Goal: Task Accomplishment & Management: Manage account settings

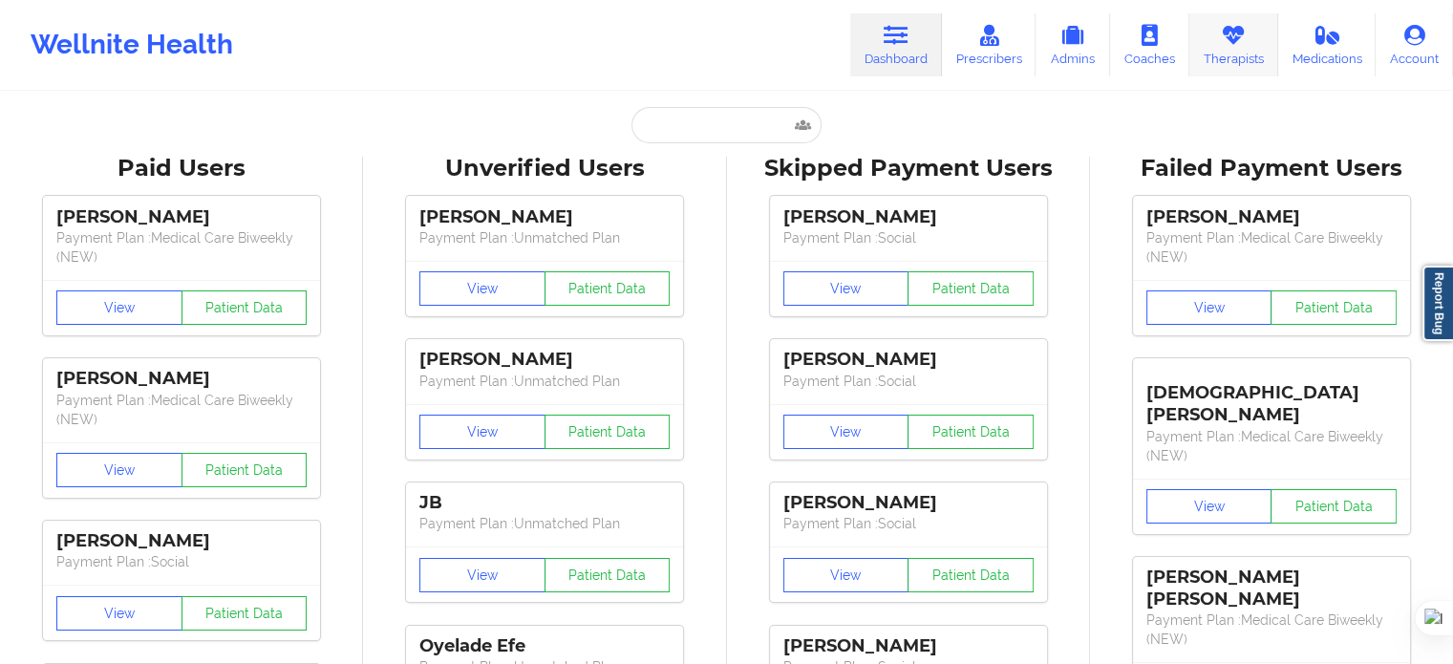
click at [1241, 45] on icon at bounding box center [1232, 35] width 25 height 21
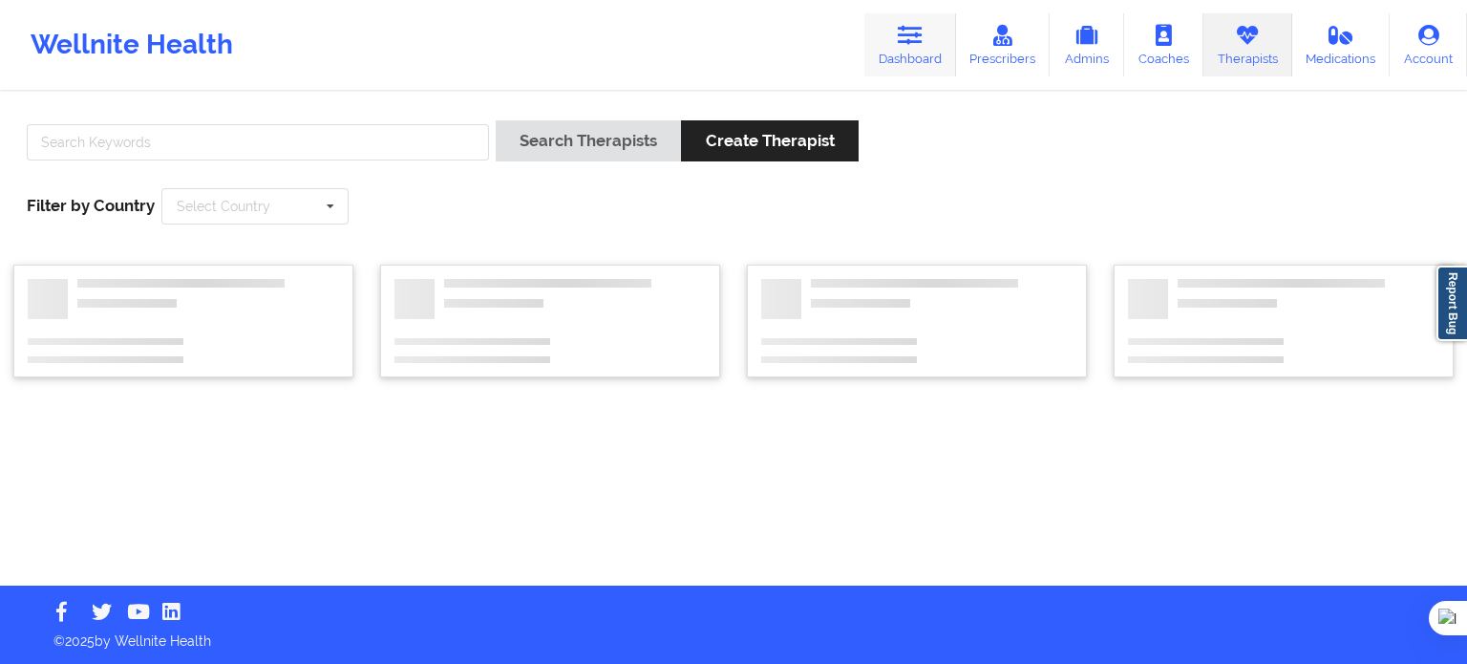
click at [901, 37] on icon at bounding box center [910, 35] width 25 height 21
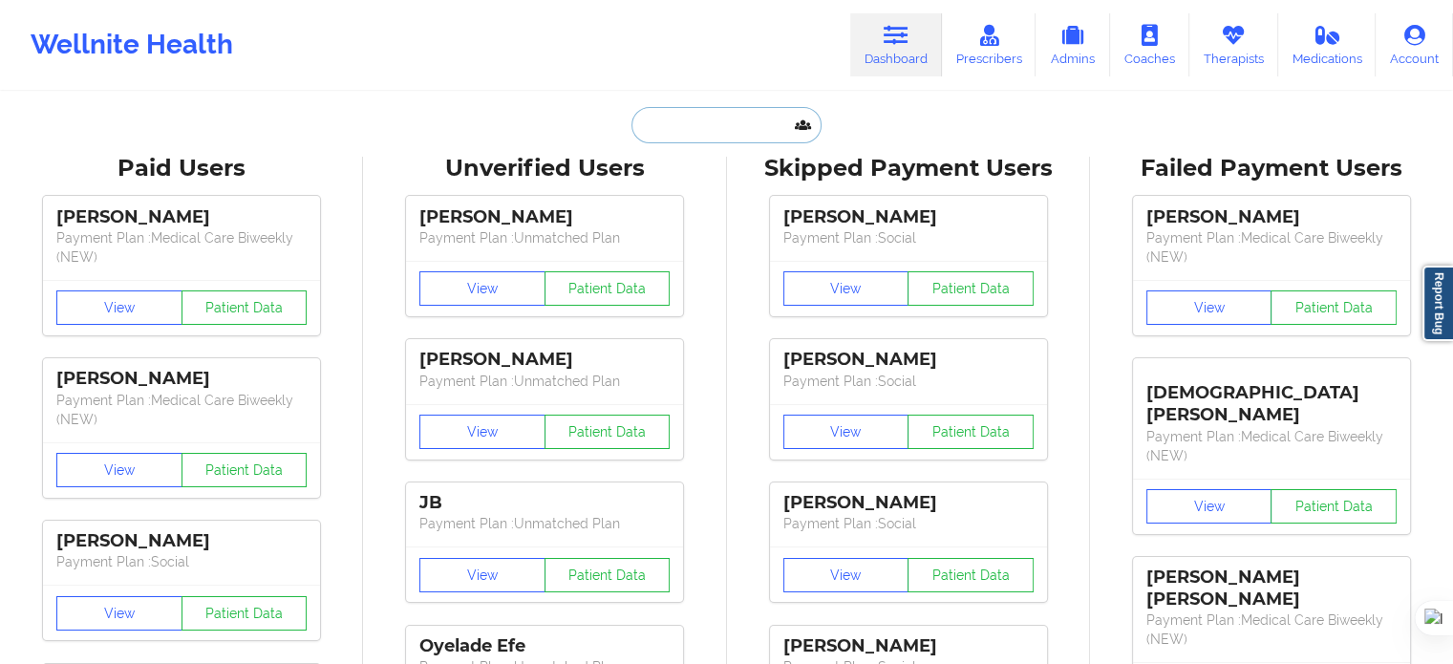
click at [656, 117] on input "text" at bounding box center [725, 125] width 189 height 36
paste input "[PERSON_NAME]"
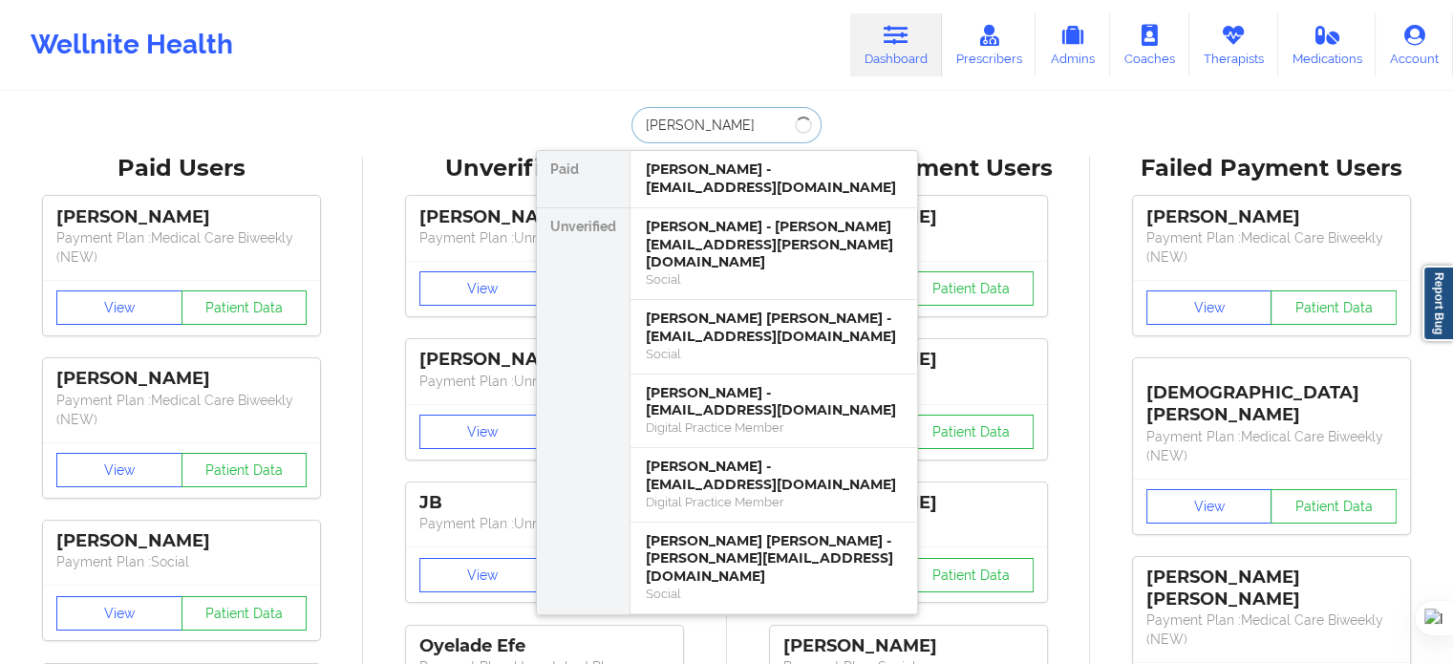
type input "[PERSON_NAME]"
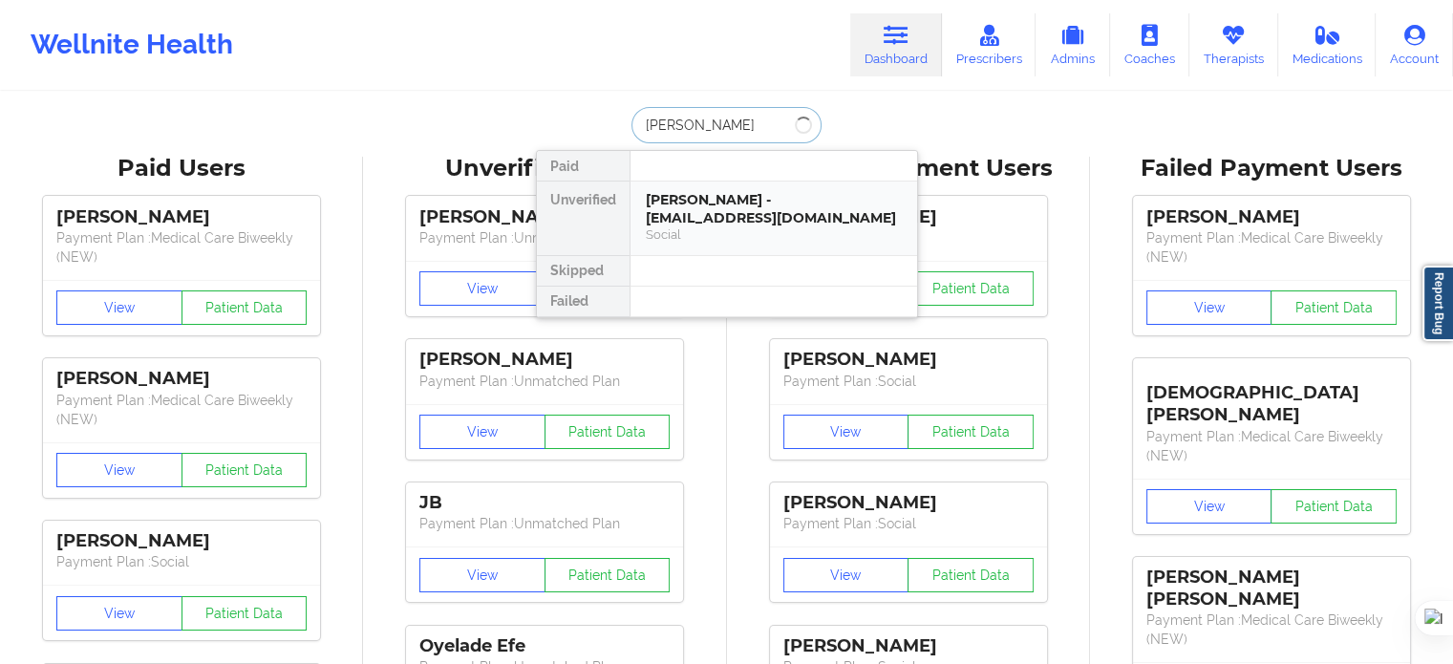
click at [710, 226] on div "Social" at bounding box center [774, 234] width 256 height 16
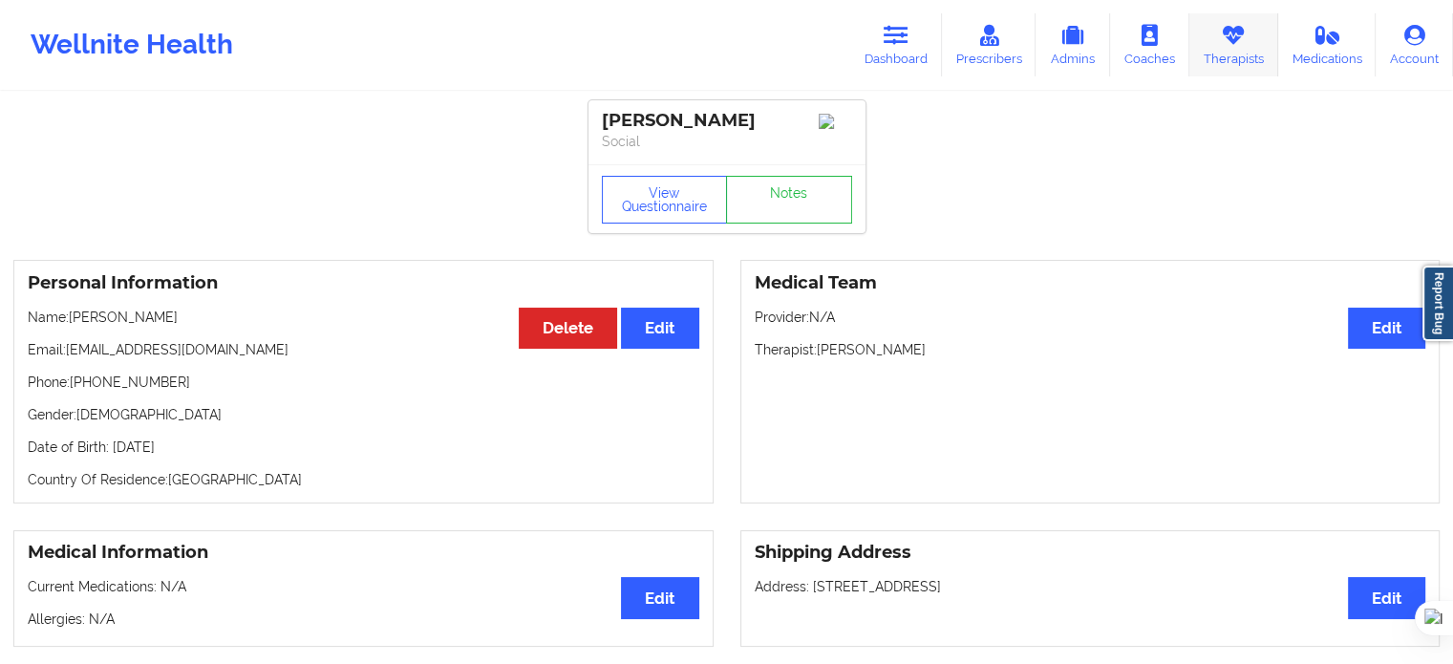
click at [1254, 52] on link "Therapists" at bounding box center [1233, 44] width 89 height 63
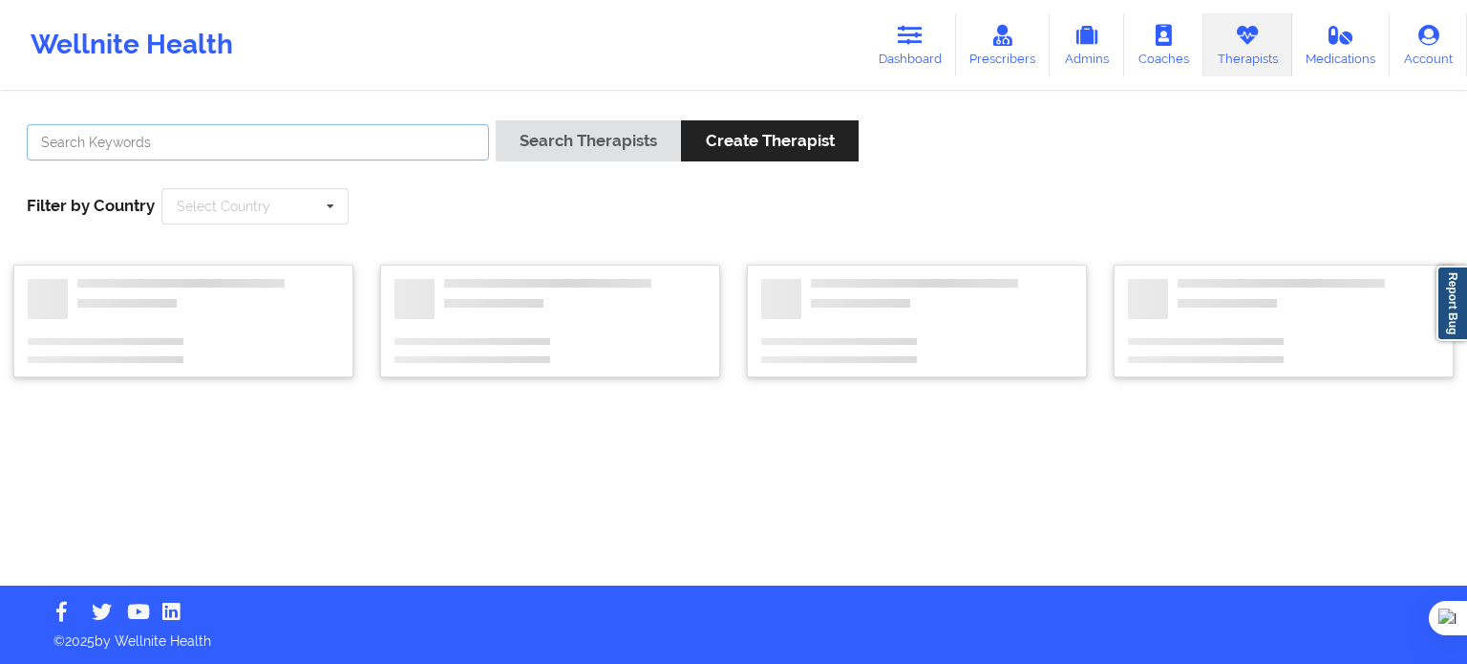
click at [401, 134] on input "text" at bounding box center [258, 142] width 462 height 36
paste input "[PERSON_NAME]"
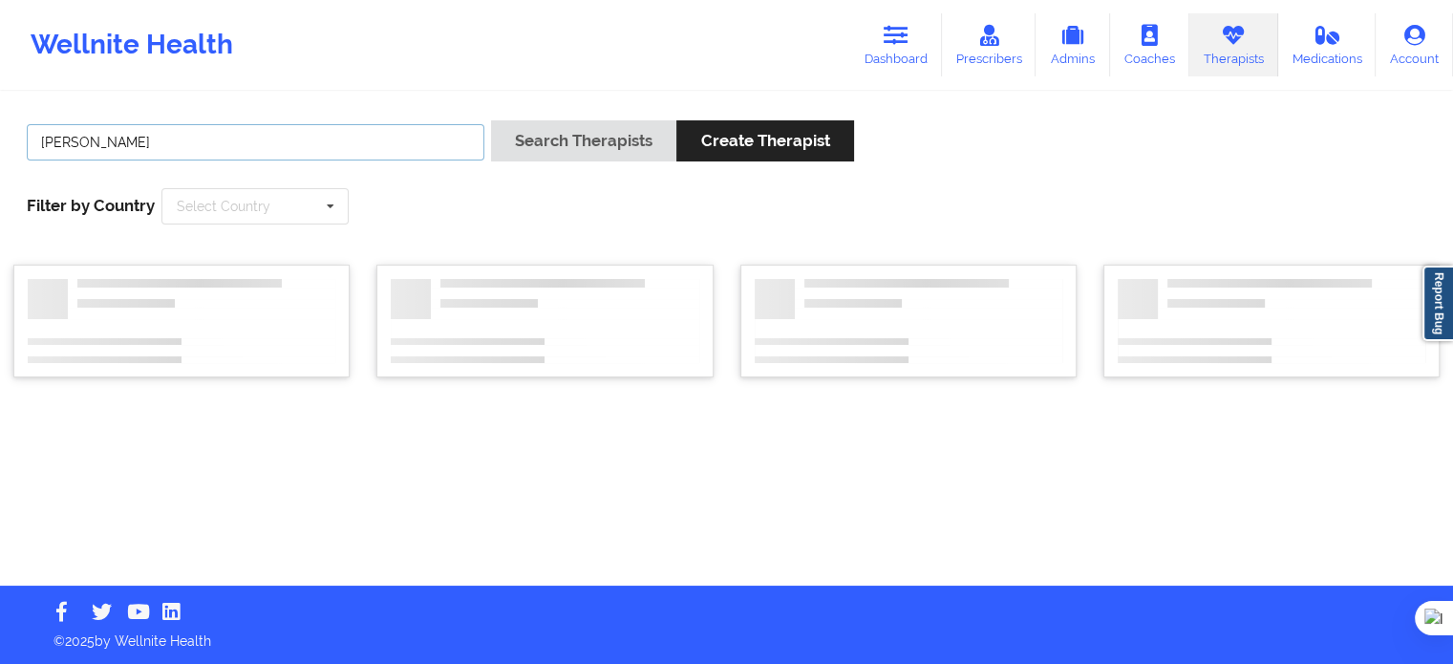
type input "[PERSON_NAME]"
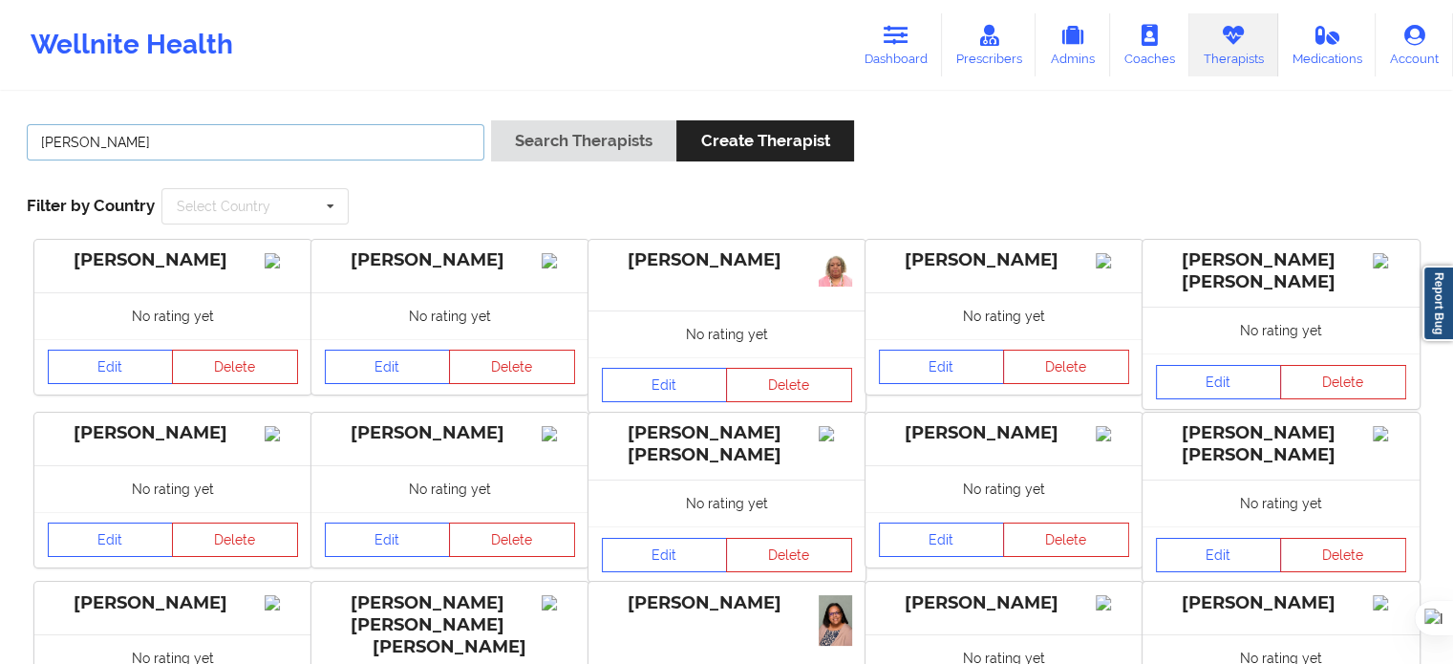
click at [424, 142] on input "[PERSON_NAME]" at bounding box center [255, 142] width 457 height 36
click at [491, 120] on button "Search Therapists" at bounding box center [583, 140] width 185 height 41
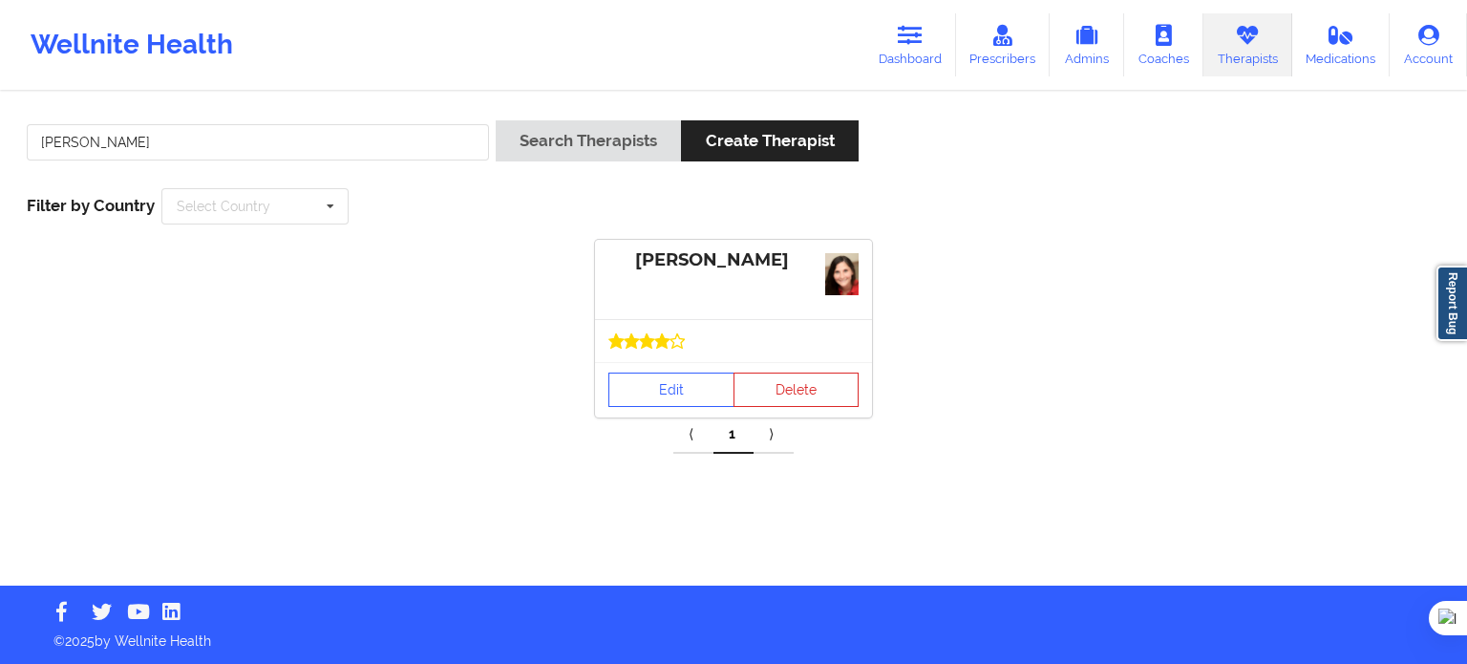
click at [677, 364] on div "Edit Delete" at bounding box center [733, 389] width 277 height 55
click at [677, 385] on link "Edit" at bounding box center [671, 389] width 126 height 34
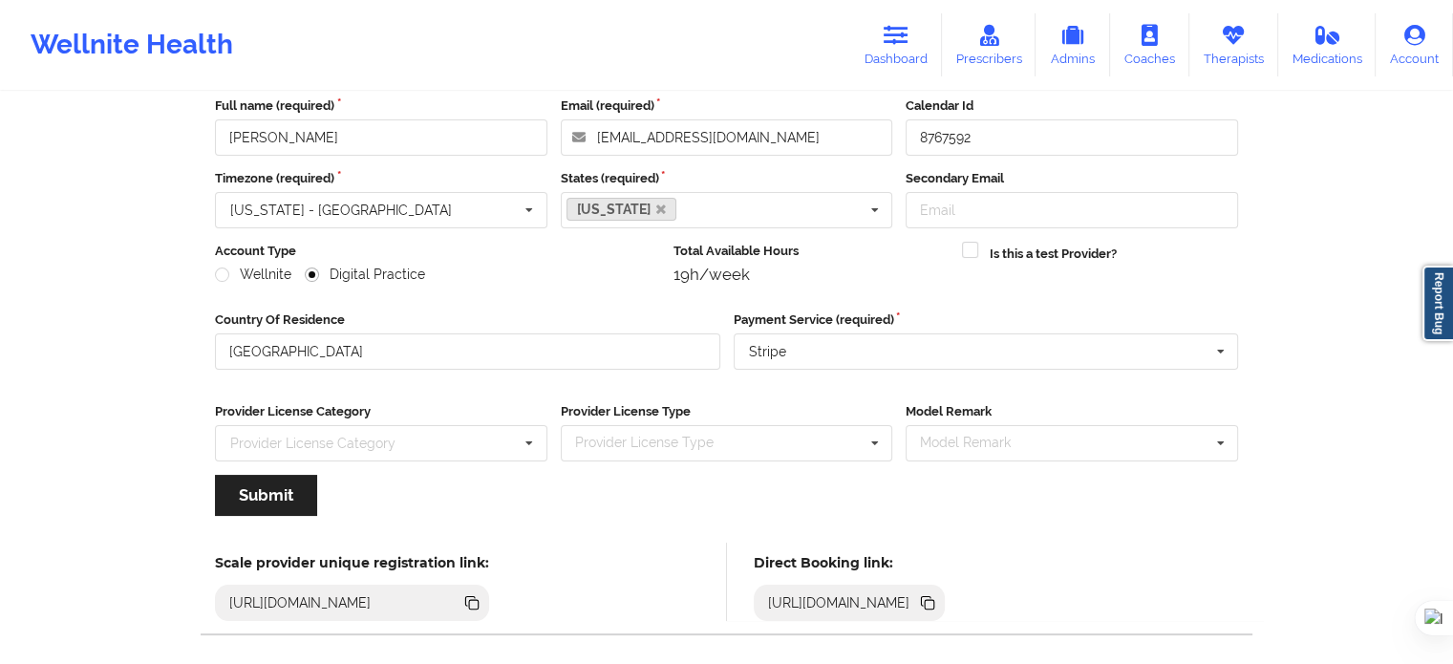
scroll to position [191, 0]
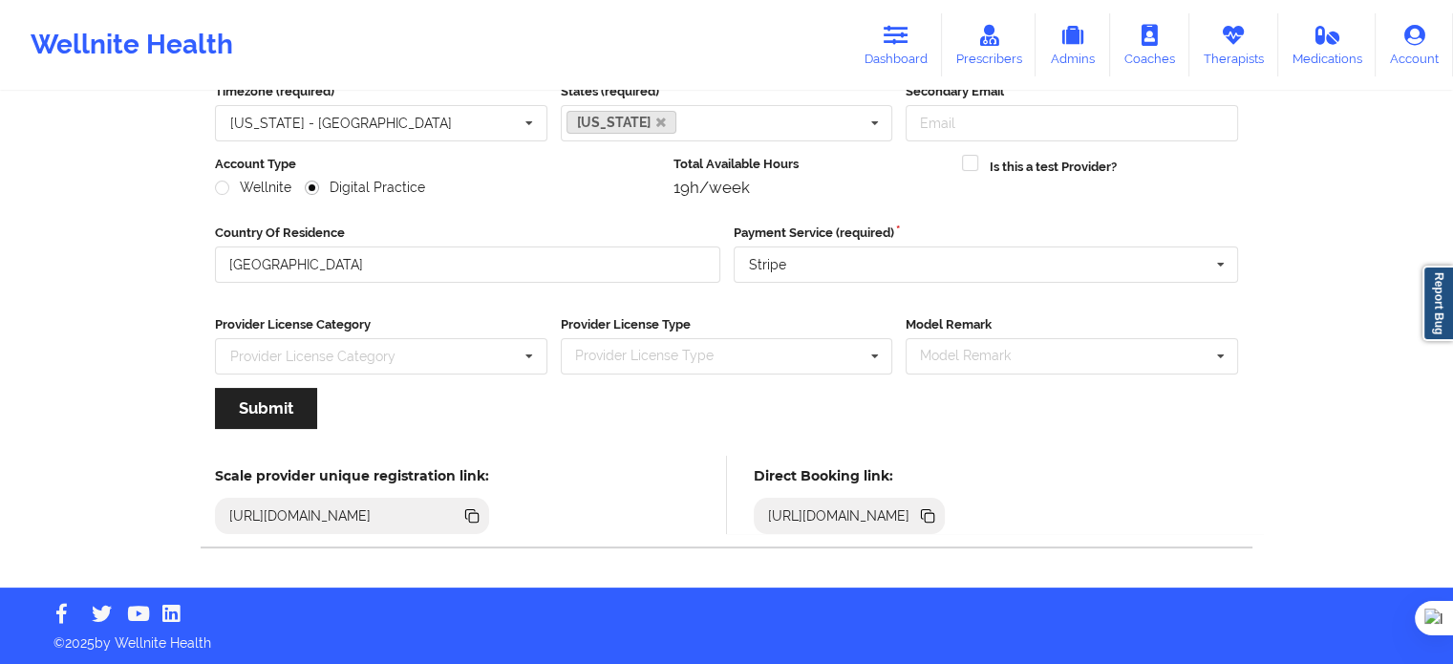
click at [934, 513] on icon at bounding box center [929, 518] width 10 height 10
click at [1191, 41] on link "Therapists" at bounding box center [1233, 44] width 89 height 63
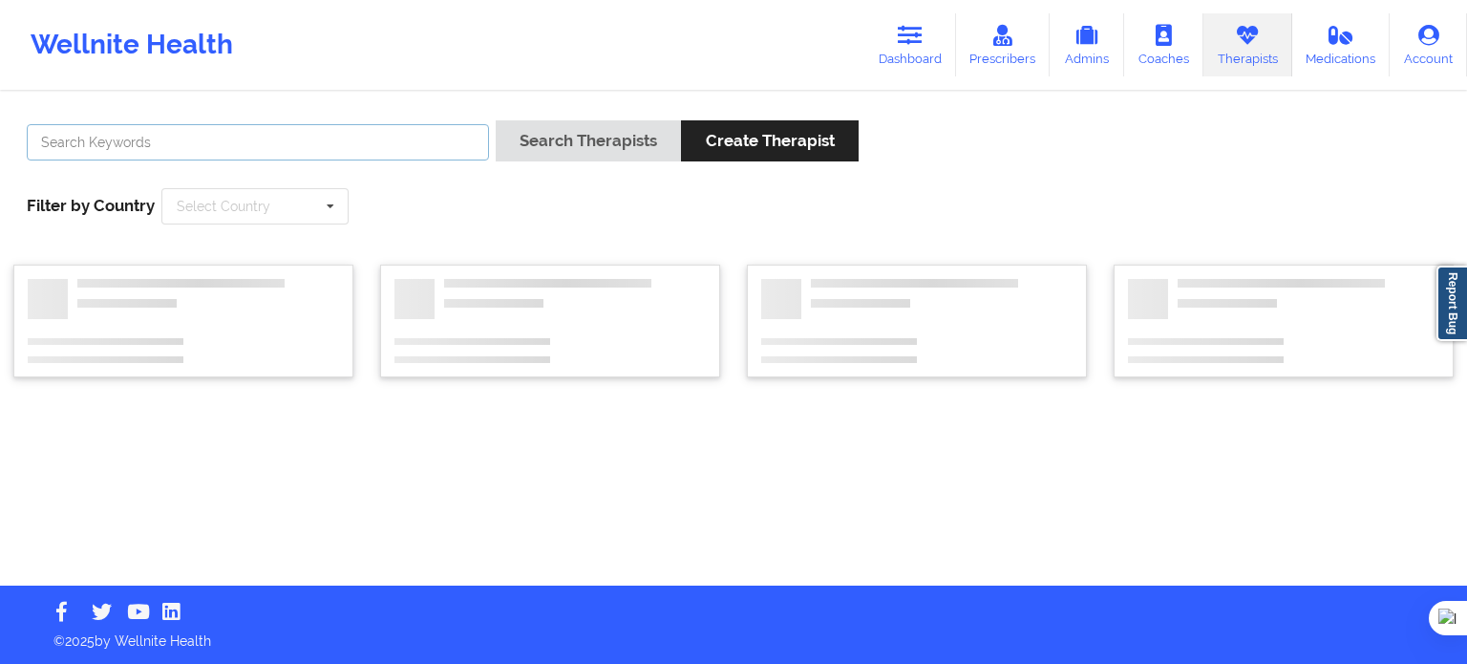
click at [397, 144] on input "text" at bounding box center [258, 142] width 462 height 36
paste input "[PERSON_NAME]"
type input "[PERSON_NAME]"
click at [607, 150] on button "Search Therapists" at bounding box center [588, 140] width 185 height 41
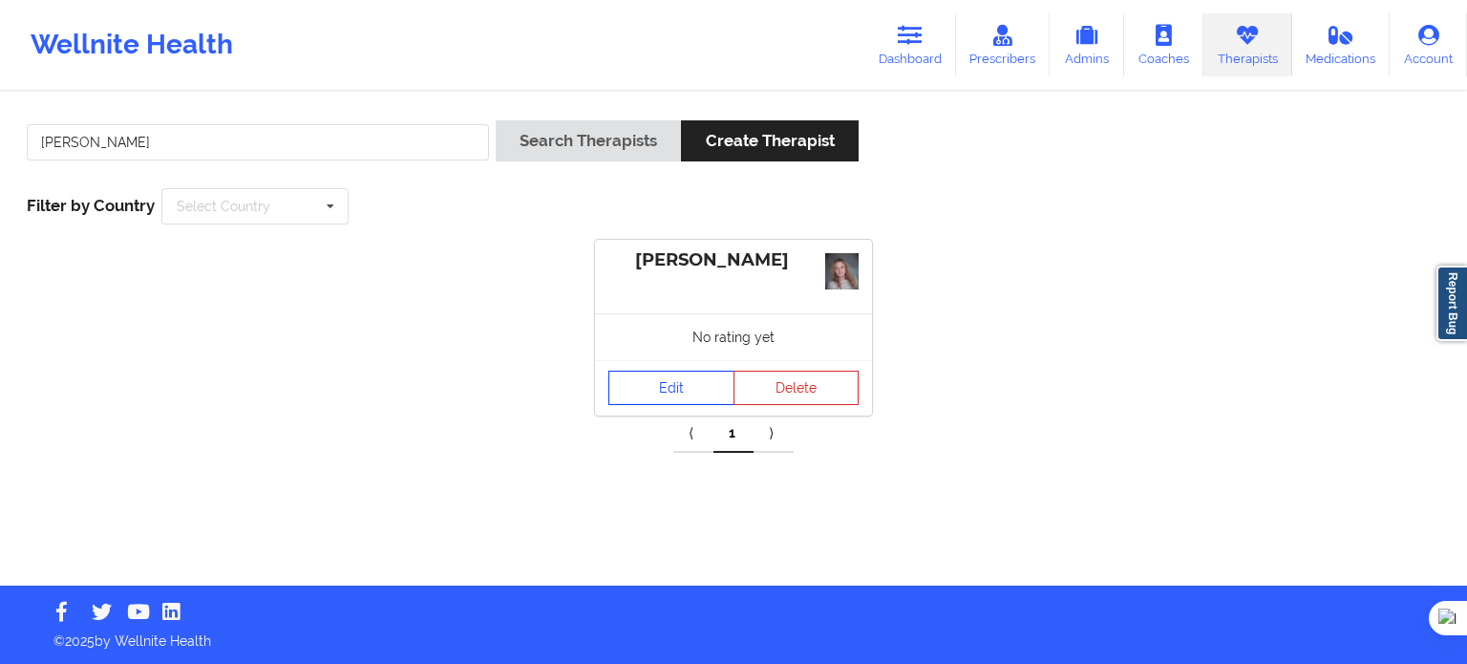
click at [672, 389] on link "Edit" at bounding box center [671, 388] width 126 height 34
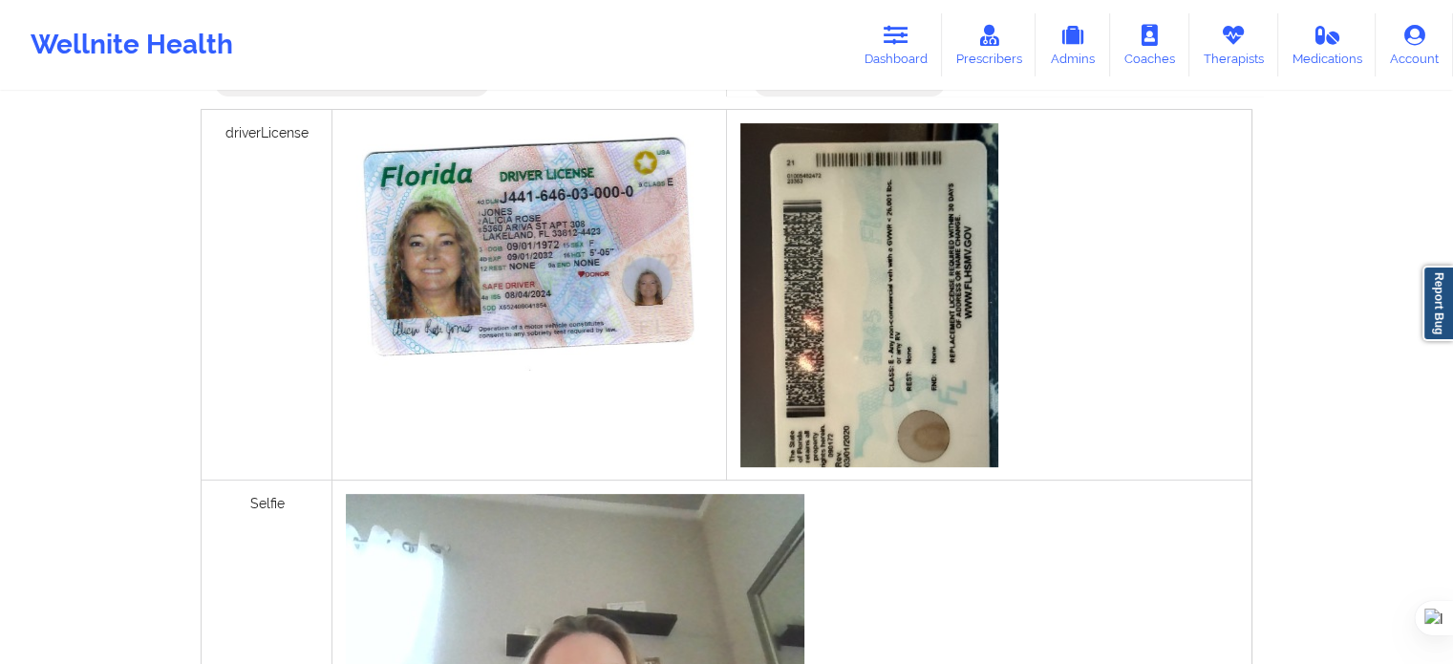
scroll to position [550, 0]
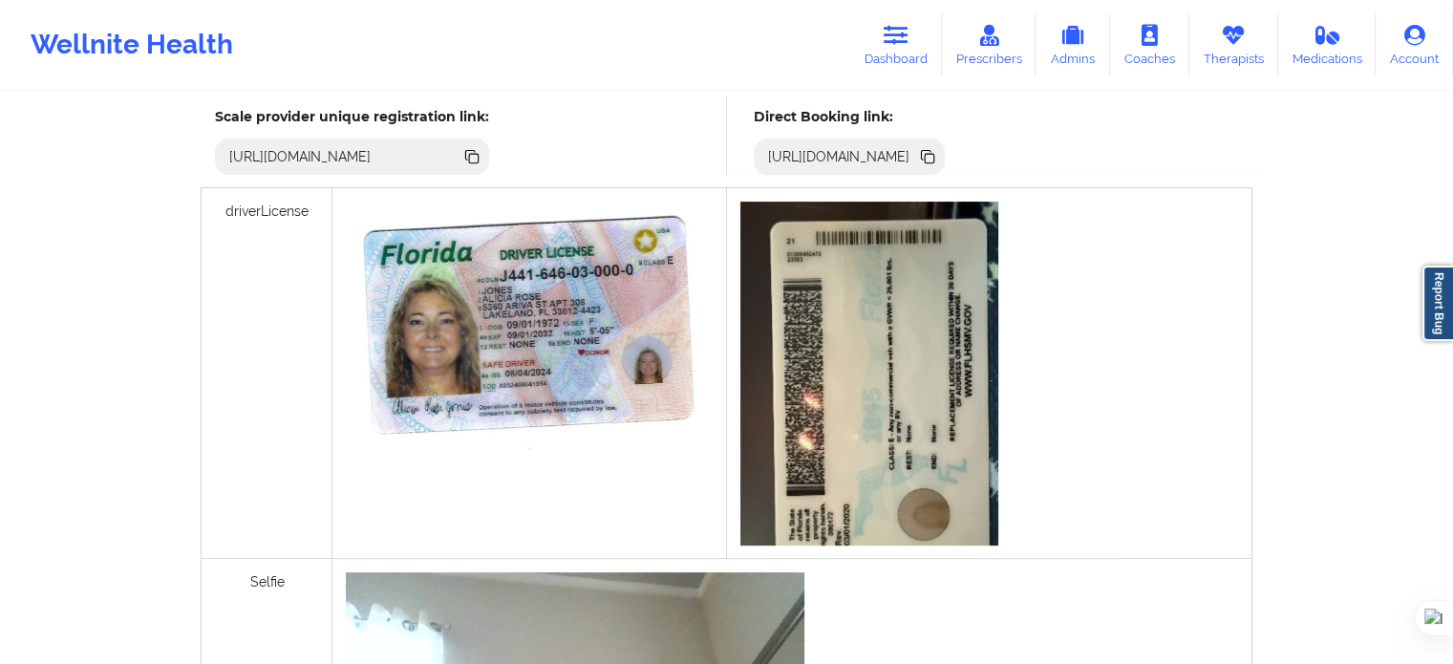
click at [931, 155] on icon at bounding box center [927, 155] width 10 height 10
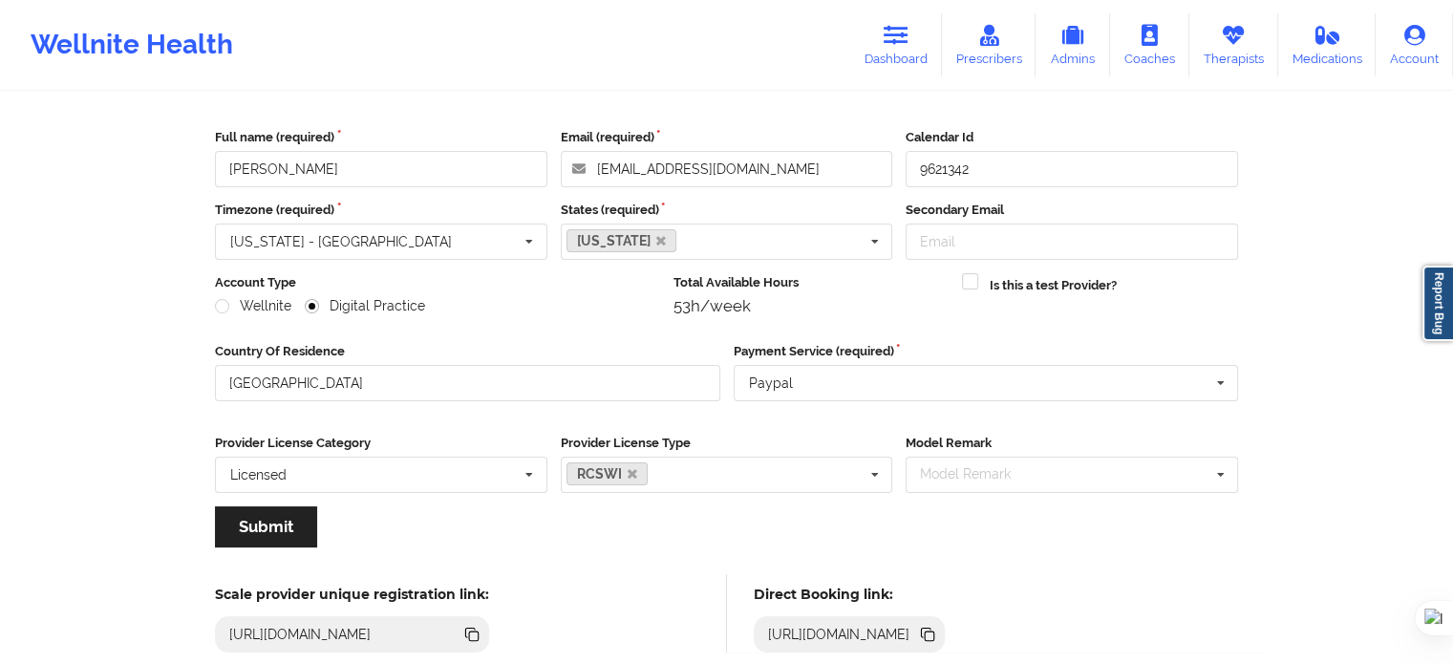
scroll to position [0, 0]
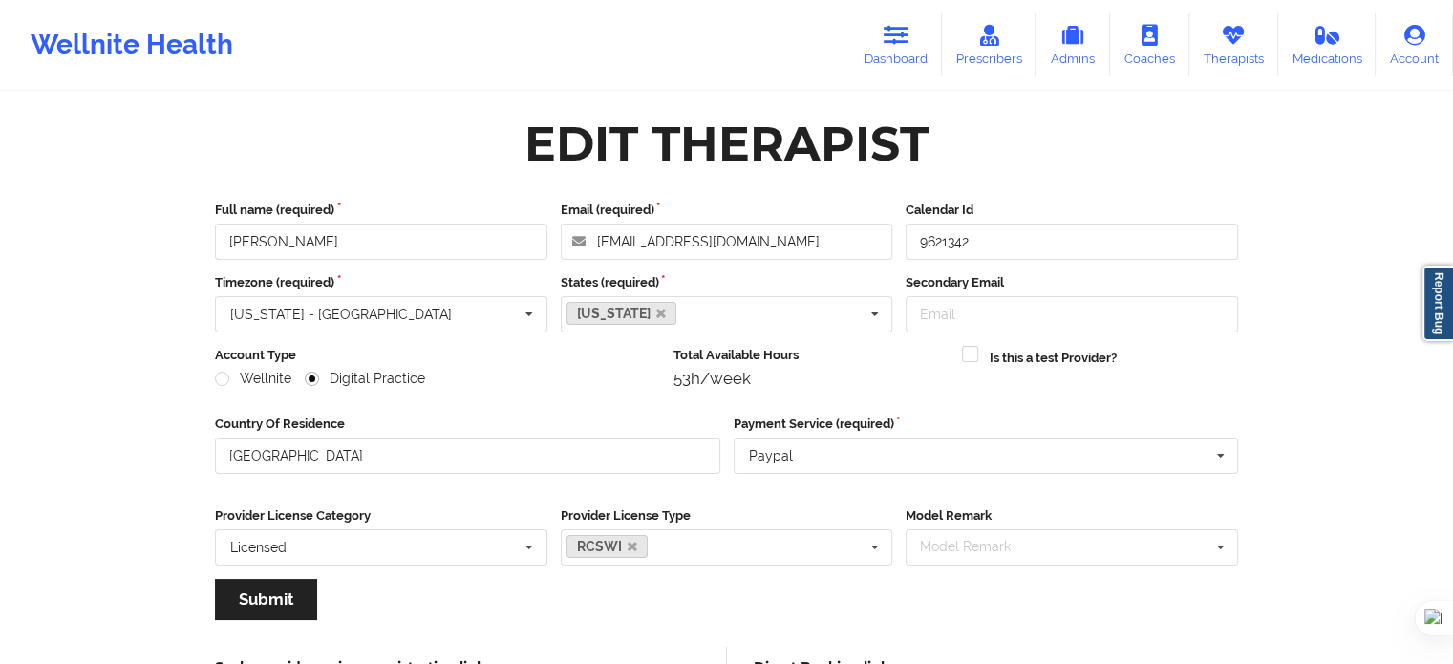
click at [674, 197] on div "Full name (required) [PERSON_NAME] Email (required) [EMAIL_ADDRESS][DOMAIN_NAME…" at bounding box center [726, 416] width 1050 height 459
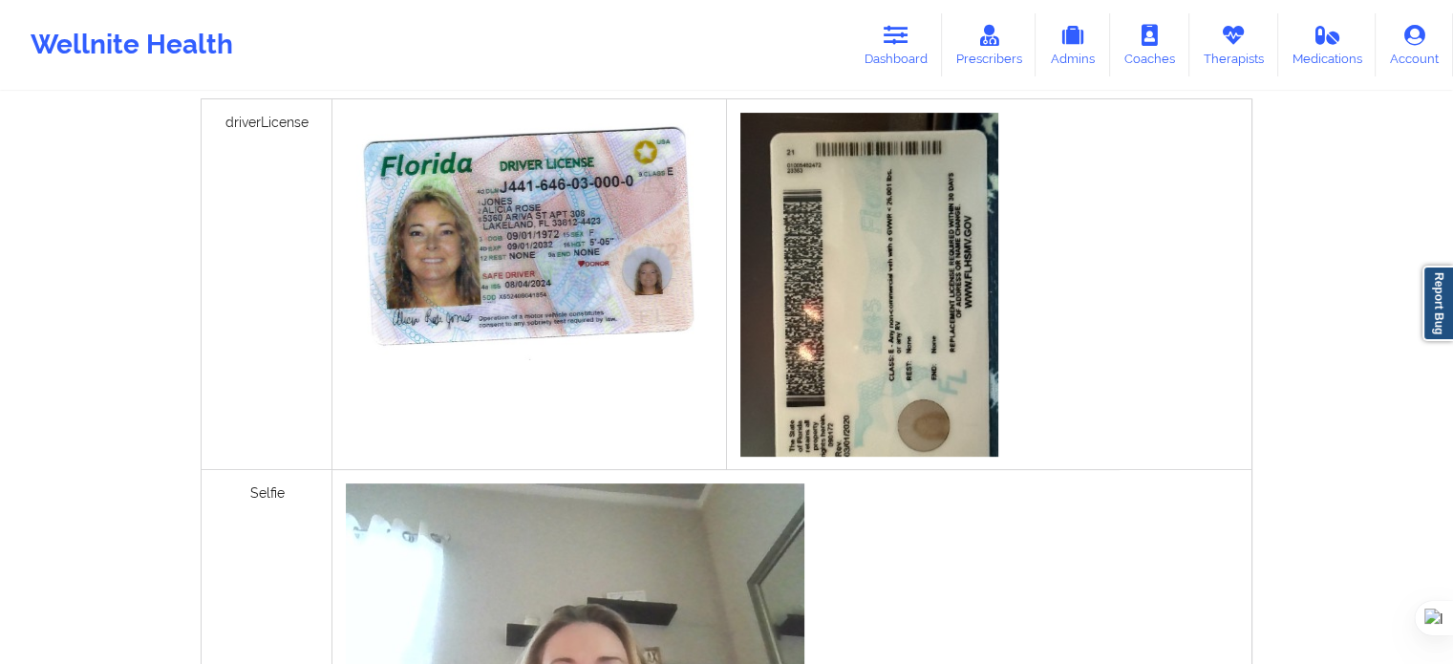
scroll to position [455, 0]
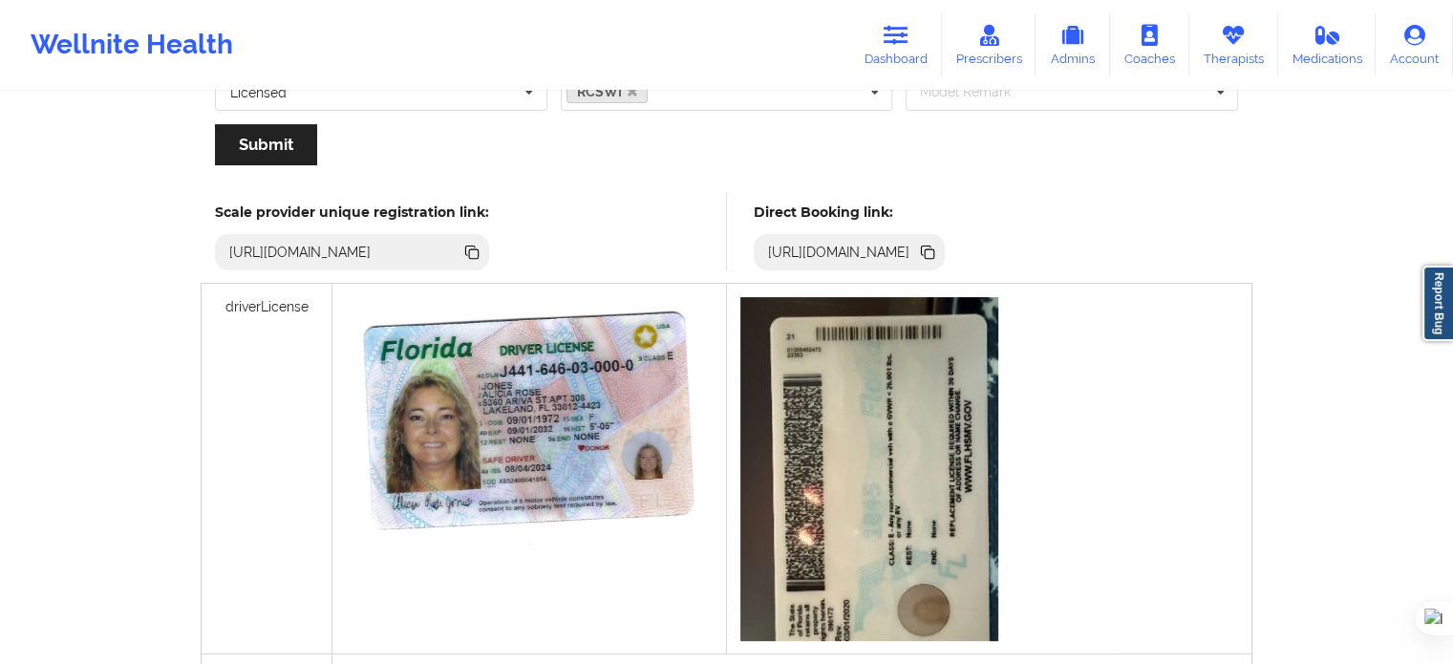
click at [934, 253] on icon at bounding box center [929, 254] width 10 height 10
click at [1236, 50] on link "Therapists" at bounding box center [1233, 44] width 89 height 63
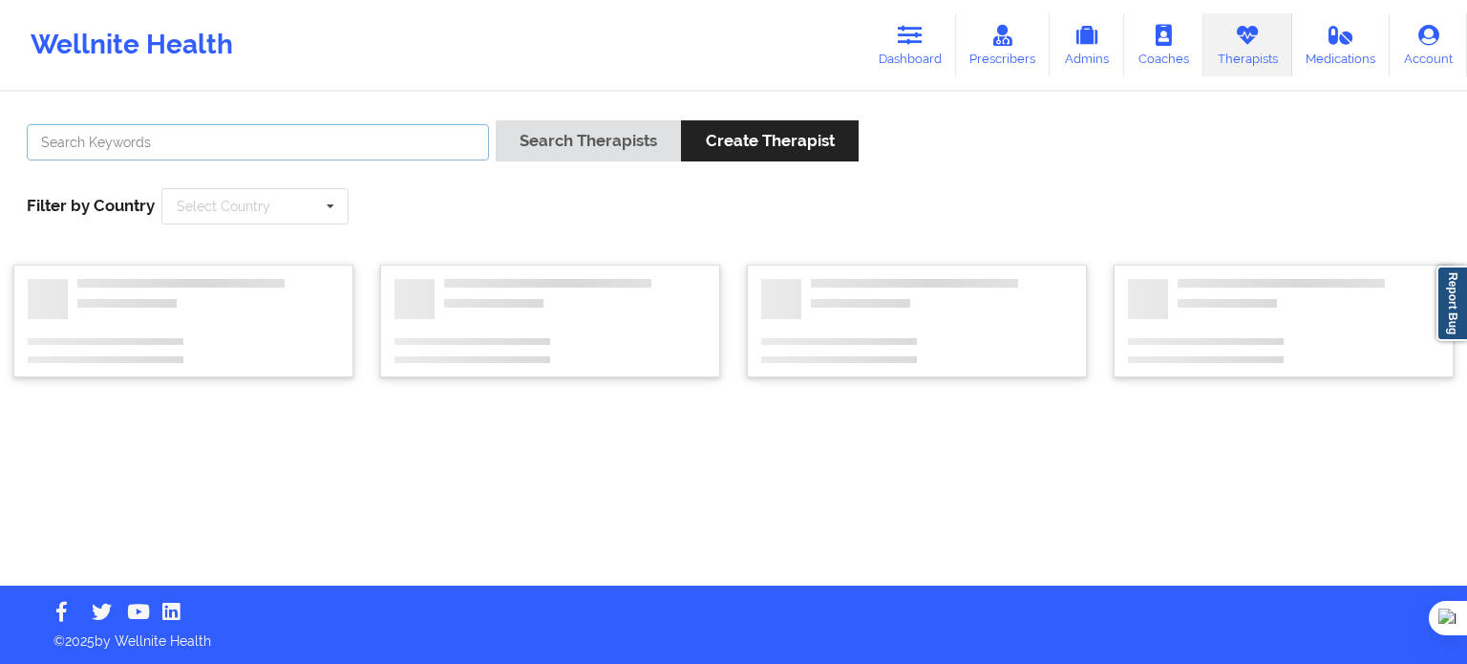
click at [344, 134] on input "text" at bounding box center [258, 142] width 462 height 36
paste input "[PERSON_NAME]"
click at [607, 147] on button "Search Therapists" at bounding box center [588, 140] width 185 height 41
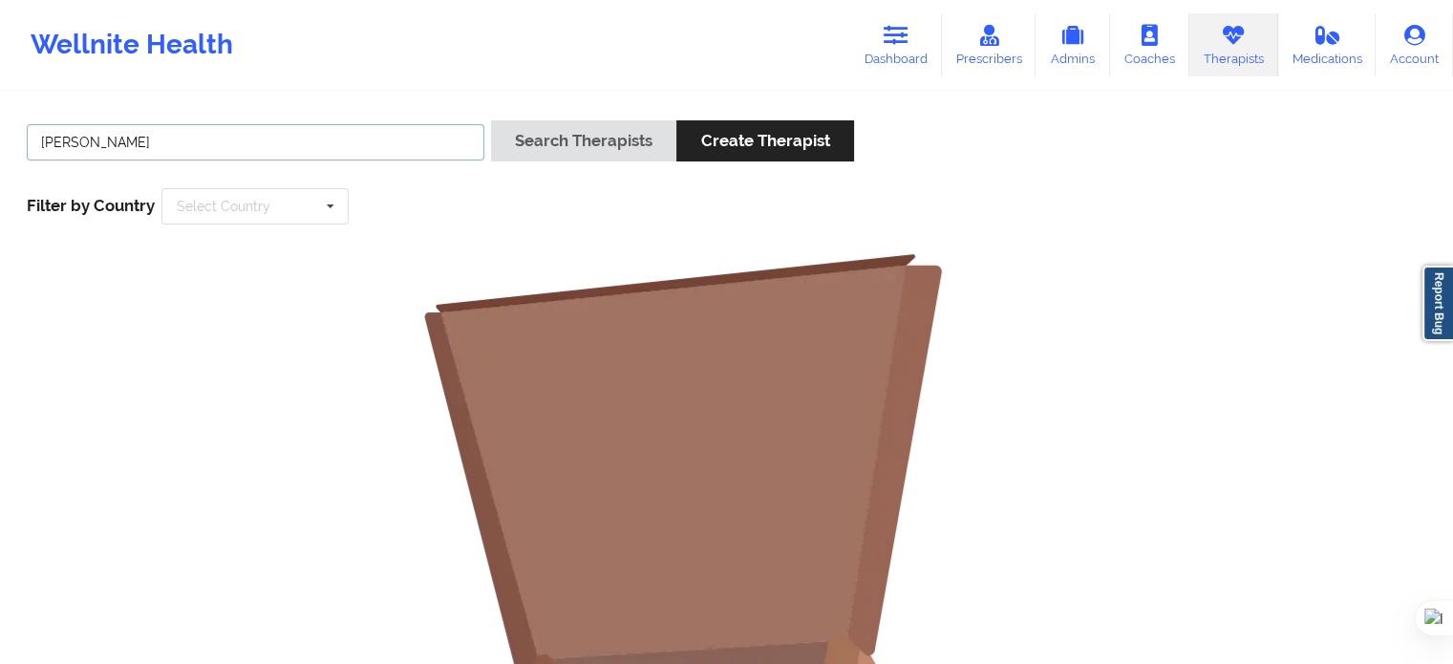
click at [297, 131] on input "[PERSON_NAME]" at bounding box center [255, 142] width 457 height 36
drag, startPoint x: 276, startPoint y: 152, endPoint x: 0, endPoint y: 145, distance: 276.1
click at [0, 145] on div "[PERSON_NAME] Search Therapists Create Therapist Filter by Country Select Count…" at bounding box center [726, 590] width 1453 height 992
paste input "[PERSON_NAME]"
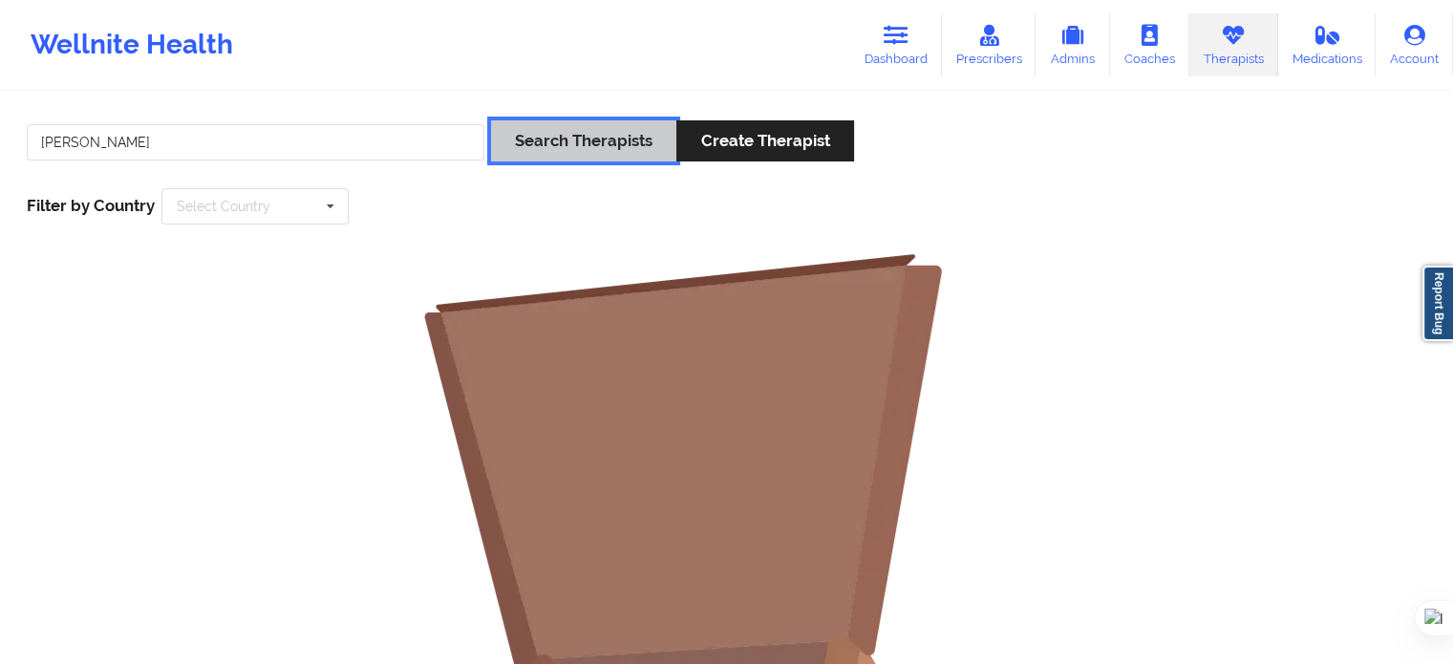
click at [550, 133] on button "Search Therapists" at bounding box center [583, 140] width 185 height 41
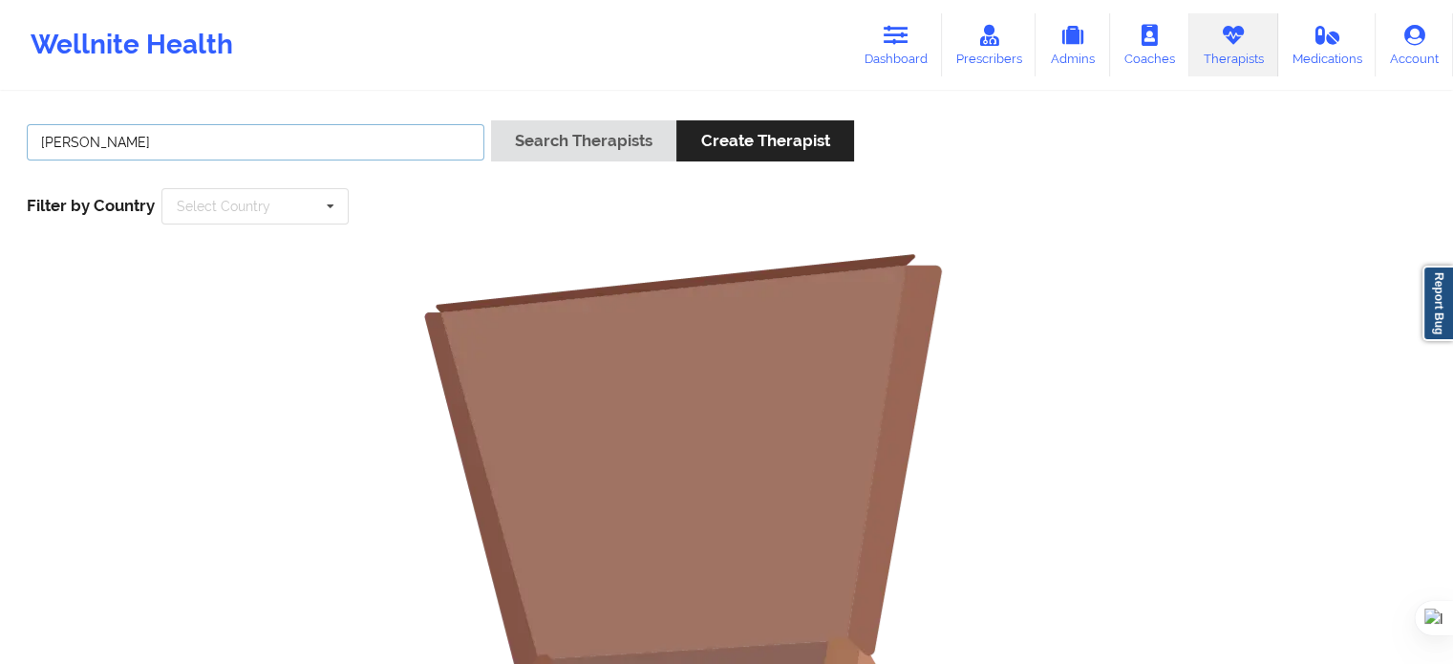
click at [353, 149] on input "[PERSON_NAME]" at bounding box center [255, 142] width 457 height 36
drag, startPoint x: 278, startPoint y: 149, endPoint x: 0, endPoint y: 117, distance: 279.7
click at [0, 117] on div "[PERSON_NAME] Search Therapists Create Therapist Filter by Country Select Count…" at bounding box center [726, 590] width 1453 height 992
paste input "[PERSON_NAME]"
type input "[PERSON_NAME]"
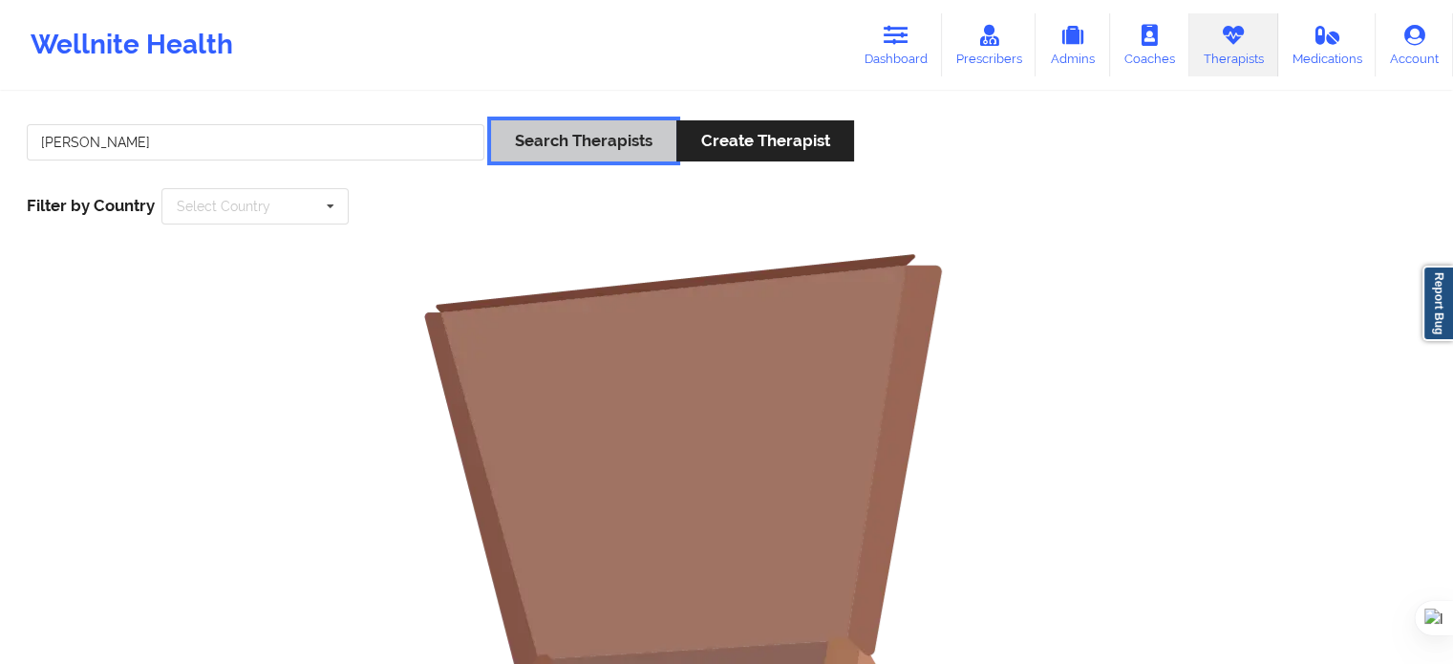
click at [619, 148] on button "Search Therapists" at bounding box center [583, 140] width 185 height 41
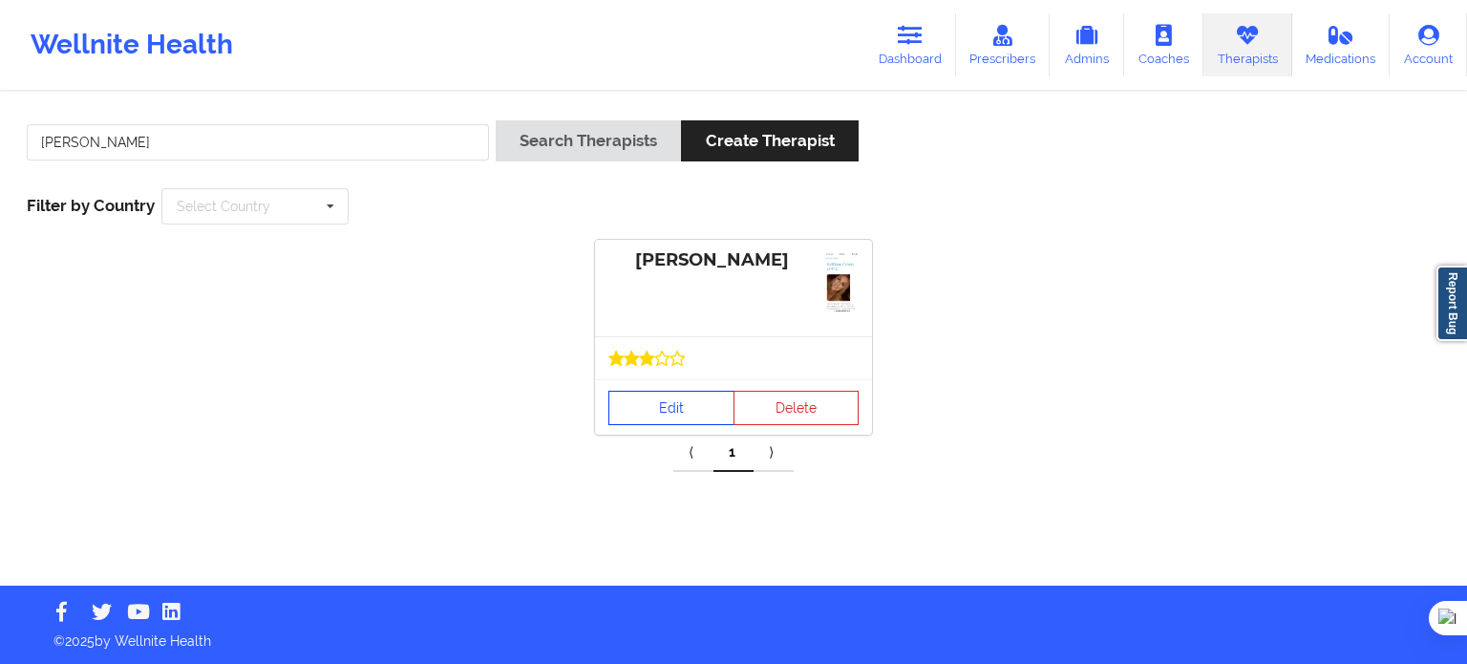
click at [667, 403] on link "Edit" at bounding box center [671, 408] width 126 height 34
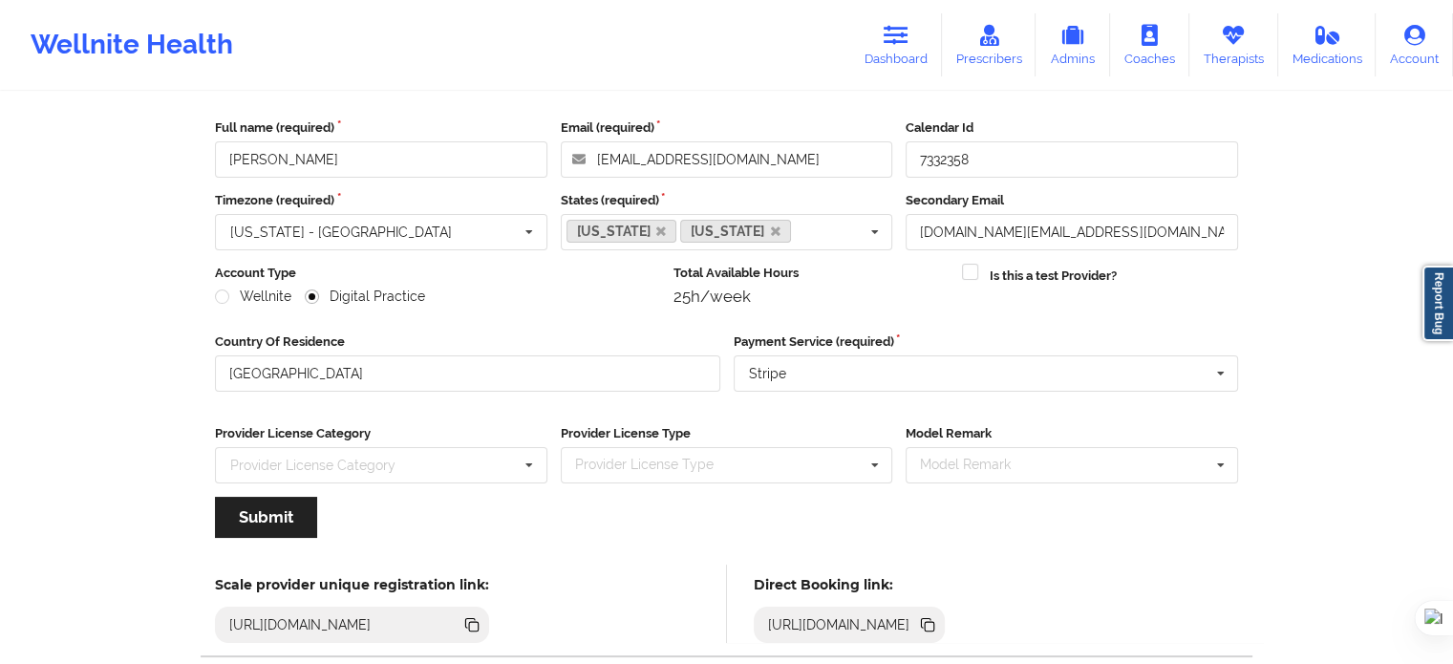
scroll to position [191, 0]
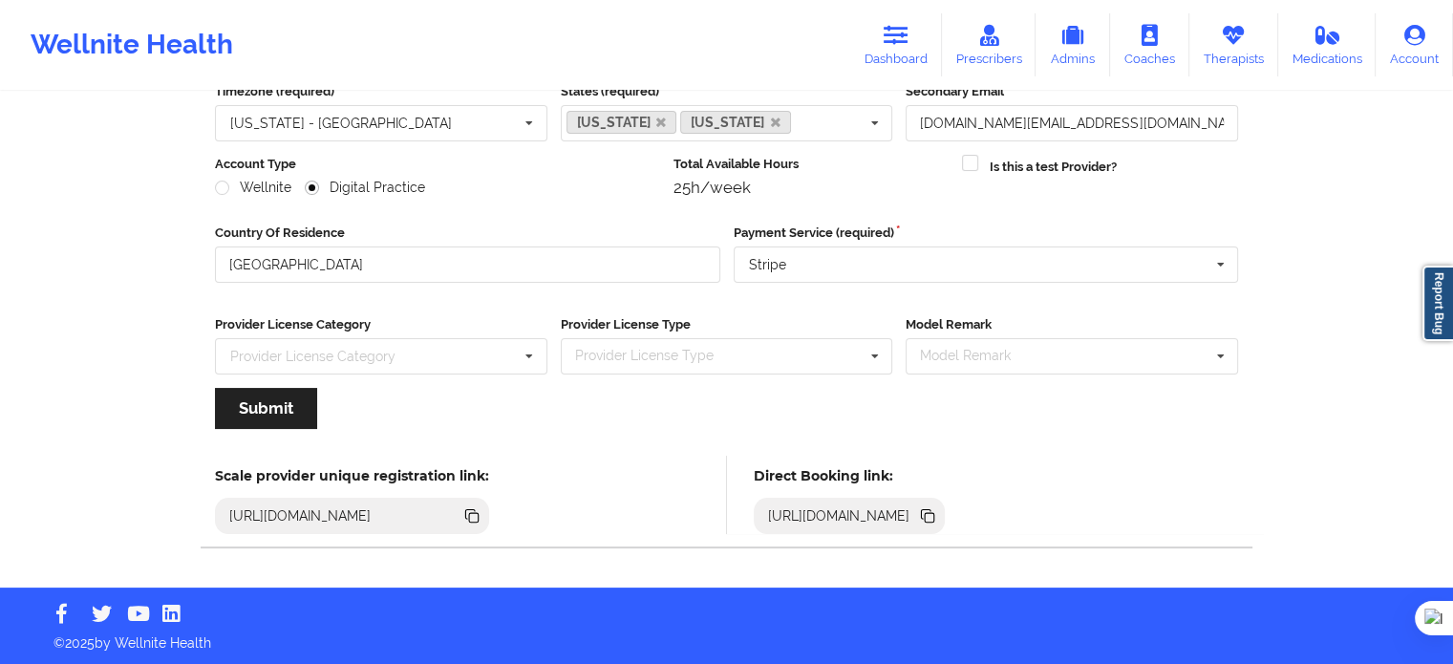
click at [934, 513] on icon at bounding box center [929, 518] width 10 height 10
